Goal: Find specific page/section: Find specific page/section

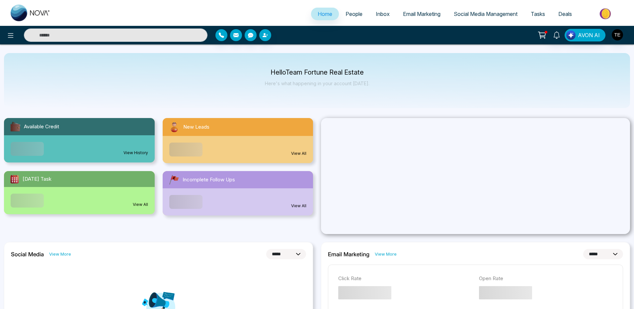
select select "*"
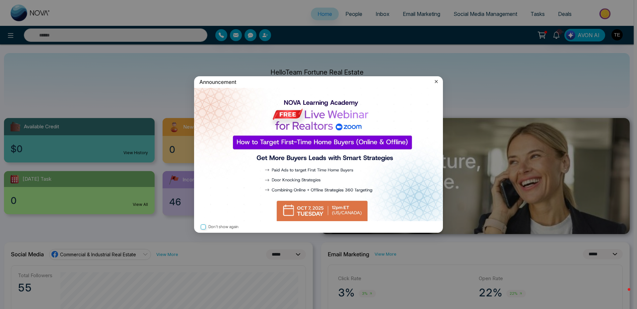
click at [436, 82] on icon at bounding box center [436, 81] width 3 height 3
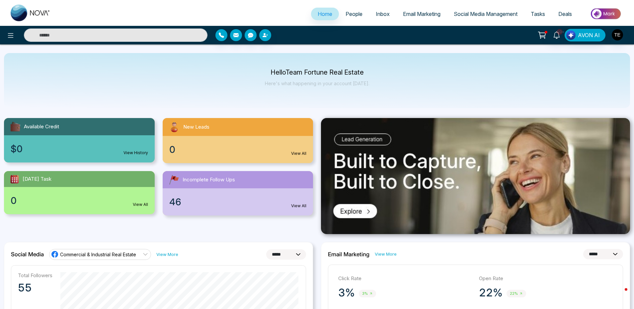
click at [403, 11] on span "Email Marketing" at bounding box center [422, 14] width 38 height 7
